Goal: Communication & Community: Answer question/provide support

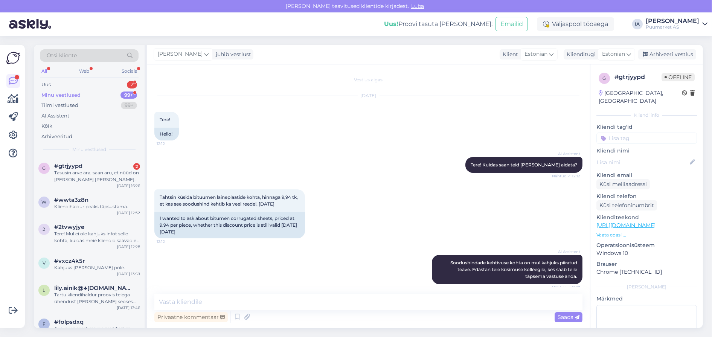
scroll to position [753, 0]
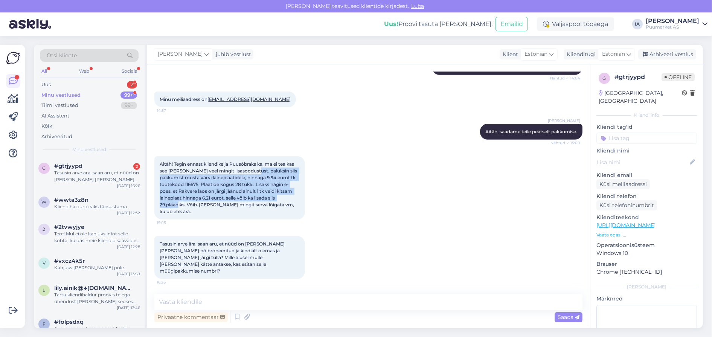
click at [221, 193] on span "Aitäh! Tegin ennast kliendiks ja Puusõbraks ka, ma ei tea kas see [PERSON_NAME]…" at bounding box center [229, 187] width 139 height 53
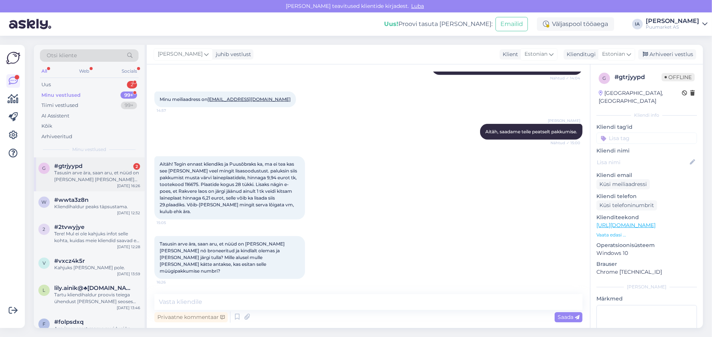
click at [86, 183] on div "Tasusin arve ära, saan aru, et nüüd on [PERSON_NAME] [PERSON_NAME] nö broneerit…" at bounding box center [97, 176] width 86 height 14
click at [251, 298] on textarea at bounding box center [368, 302] width 428 height 16
click at [171, 301] on textarea "Jah, aga üldiselt ei pea muretse" at bounding box center [368, 302] width 428 height 16
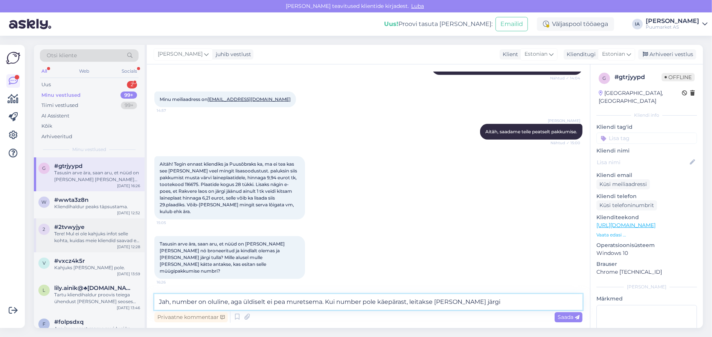
drag, startPoint x: 339, startPoint y: 288, endPoint x: 90, endPoint y: 275, distance: 249.5
click at [90, 275] on div "Otsi kliente All Web Socials Uus 2 Minu vestlused 99+ Tiimi vestlused 99+ AI As…" at bounding box center [368, 186] width 669 height 283
type textarea "Täpselt nii."
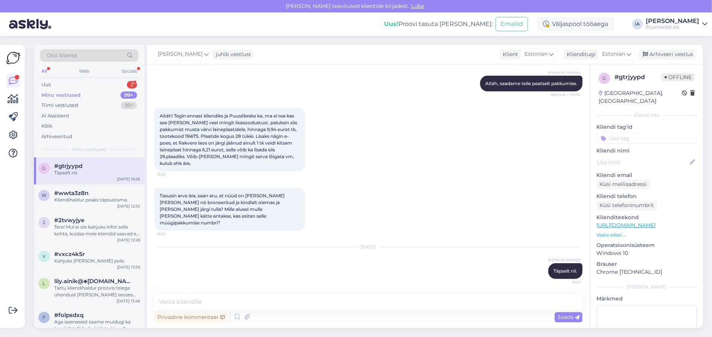
click at [57, 81] on div "Otsi kliente All Web Socials Uus 2 Minu vestlused 99+ Tiimi vestlused 99+ AI As…" at bounding box center [89, 101] width 111 height 113
click at [57, 89] on div "Uus 2" at bounding box center [89, 84] width 99 height 11
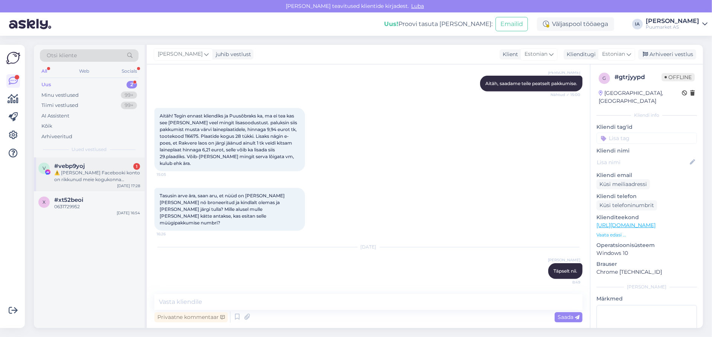
click at [83, 191] on div "v #vebp9yoj 1 ⚠️ Teie Facebooki konto on rikkunud meie kogukonna standardeid. M…" at bounding box center [89, 174] width 111 height 34
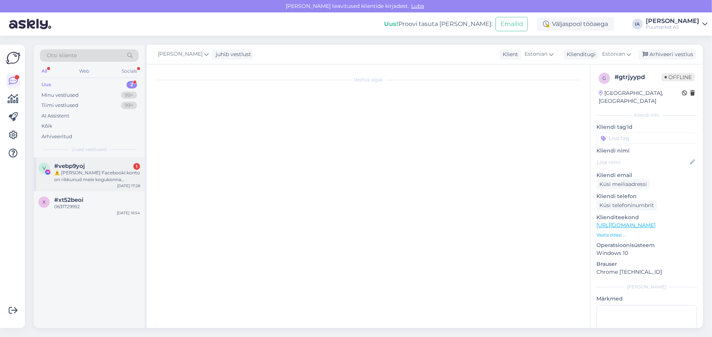
scroll to position [17, 0]
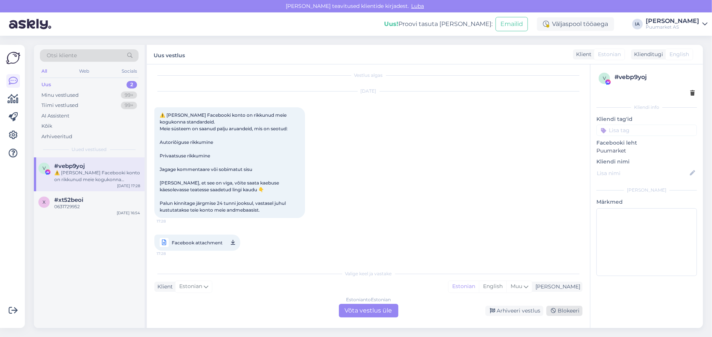
click at [563, 311] on div "Blokeeri" at bounding box center [564, 311] width 36 height 10
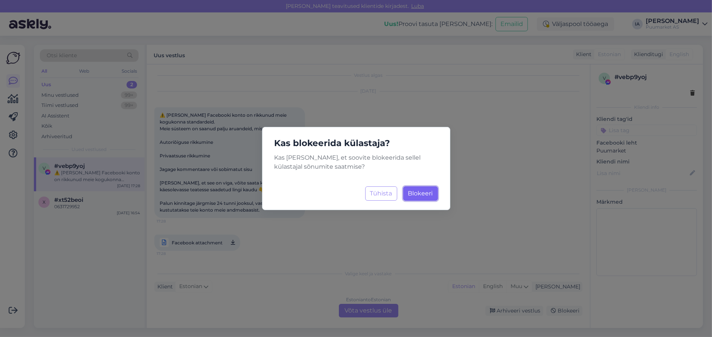
click at [420, 192] on span "Blokeeri" at bounding box center [420, 193] width 25 height 7
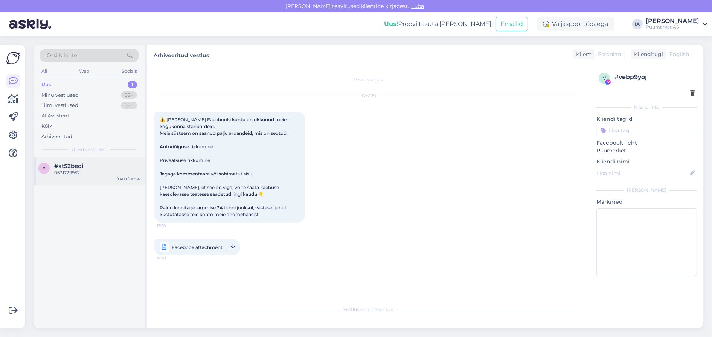
click at [84, 176] on div "0631729952" at bounding box center [97, 172] width 86 height 7
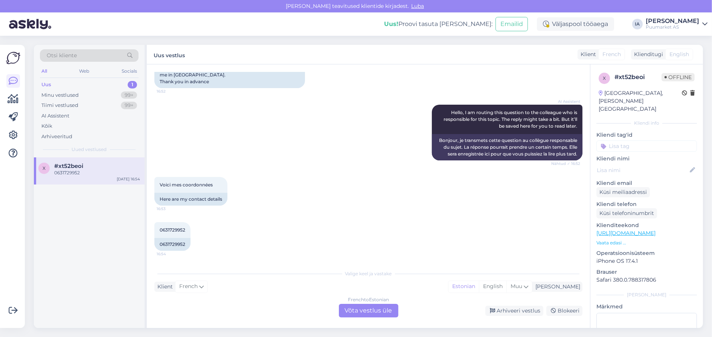
scroll to position [163, 0]
click at [650, 233] on link "[URL][DOMAIN_NAME]" at bounding box center [625, 233] width 59 height 7
click at [370, 308] on div "French to Estonian Võta vestlus üle" at bounding box center [368, 311] width 59 height 14
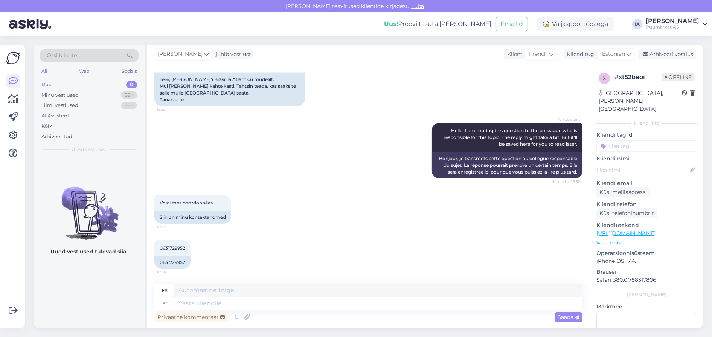
scroll to position [135, 0]
